Goal: Task Accomplishment & Management: Manage account settings

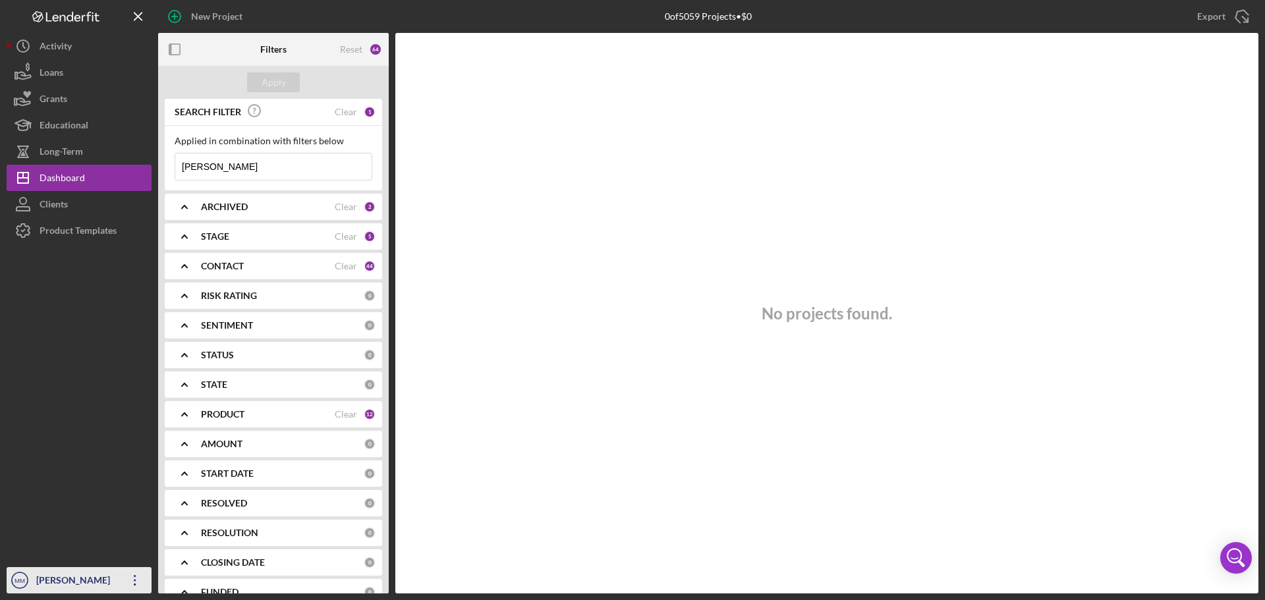
click at [134, 583] on icon "Icon/Overflow" at bounding box center [135, 580] width 33 height 33
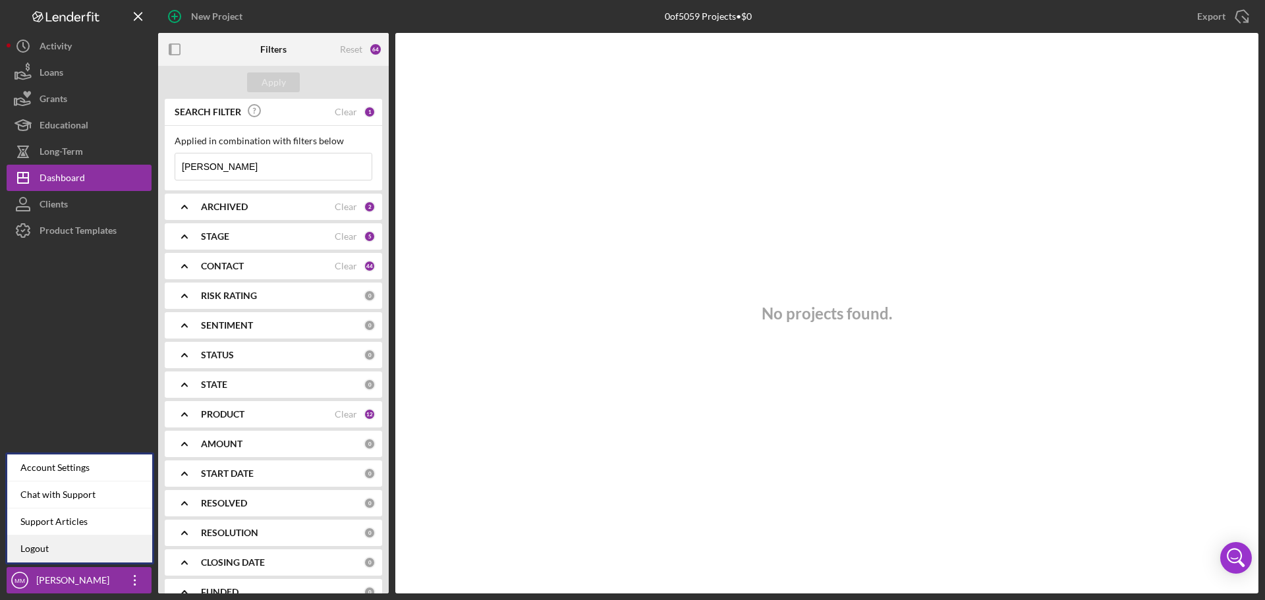
click at [54, 546] on link "Logout" at bounding box center [79, 549] width 145 height 27
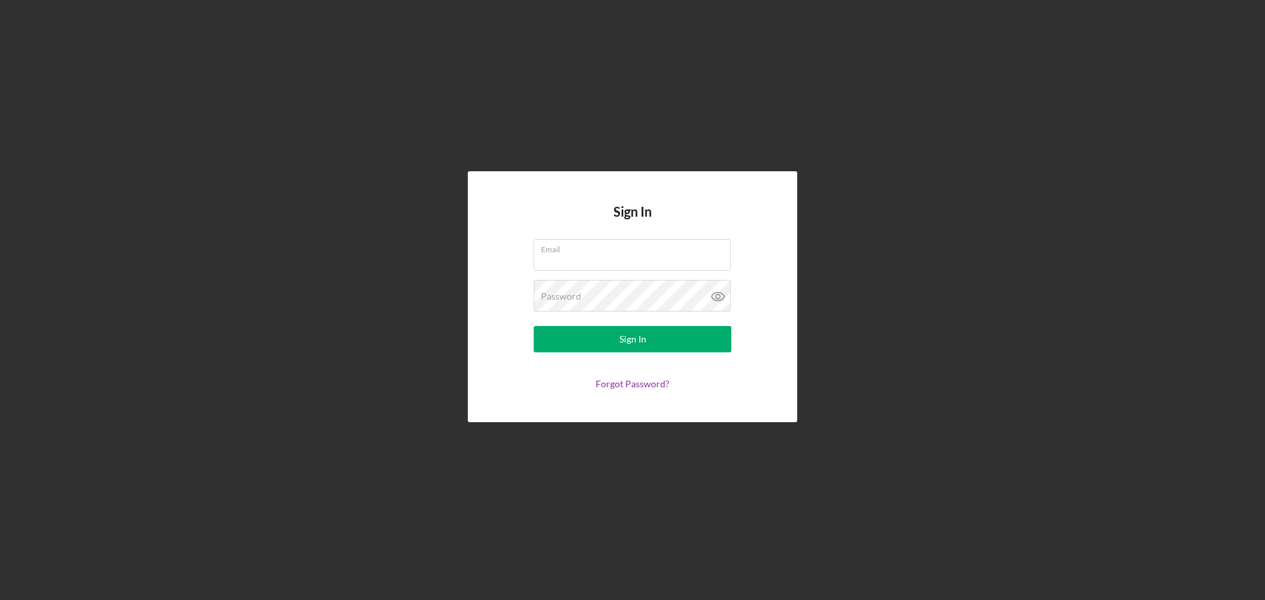
type input "[EMAIL_ADDRESS][DOMAIN_NAME]"
